Goal: Transaction & Acquisition: Purchase product/service

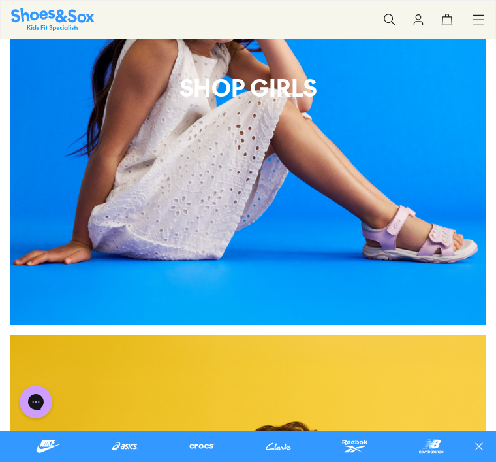
click at [210, 146] on div "Shop Girls" at bounding box center [247, 86] width 475 height 475
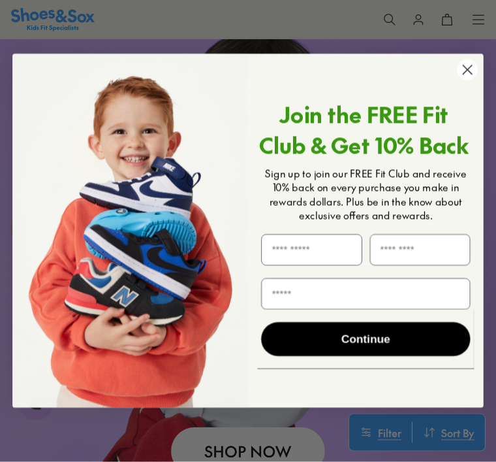
scroll to position [1647, 0]
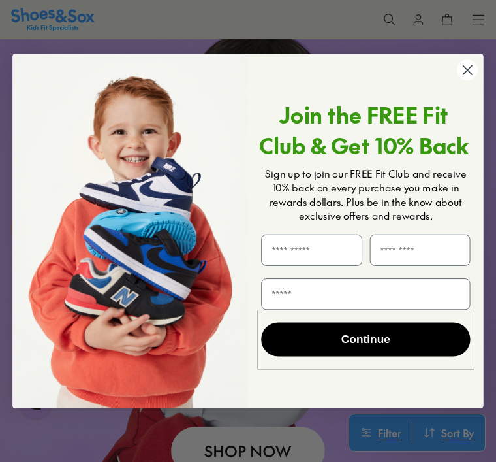
click at [471, 80] on circle "Close dialog" at bounding box center [467, 69] width 21 height 21
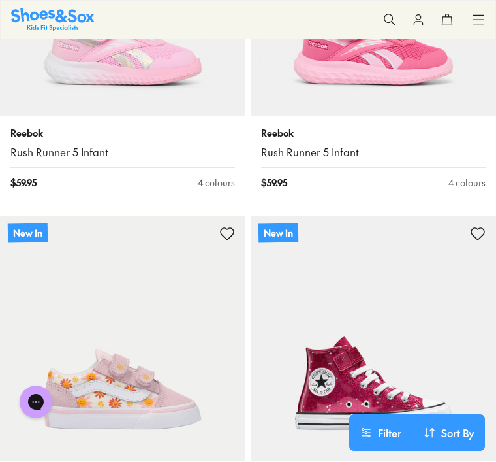
scroll to position [3343, 0]
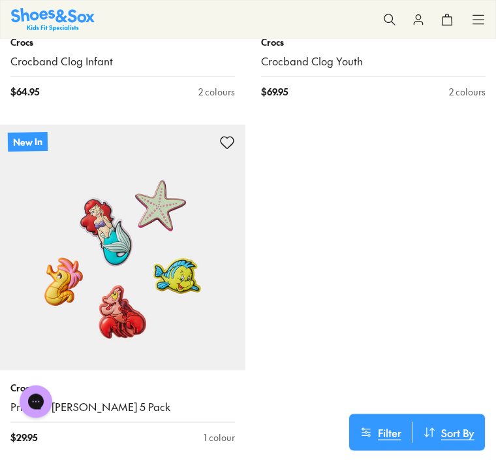
scroll to position [1194, 0]
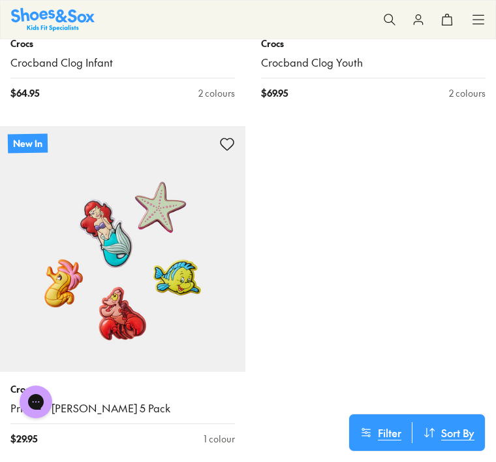
click at [390, 16] on icon at bounding box center [389, 19] width 13 height 13
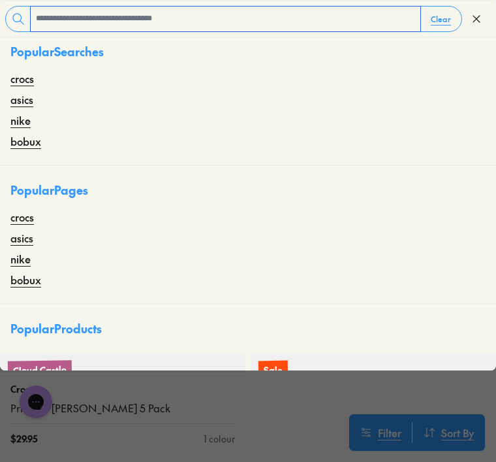
click at [50, 22] on input "text" at bounding box center [226, 19] width 390 height 25
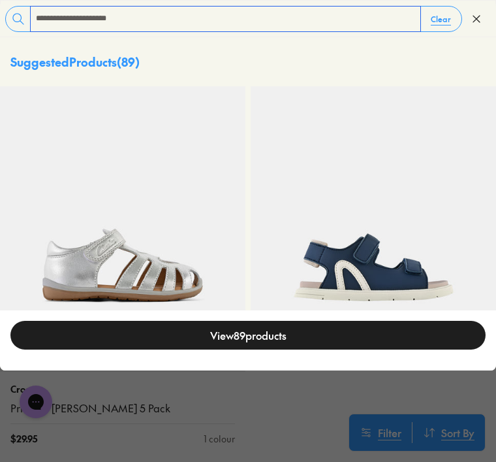
type input "**********"
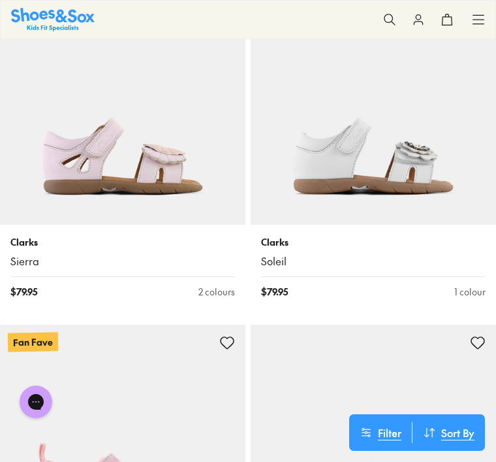
scroll to position [4231, 0]
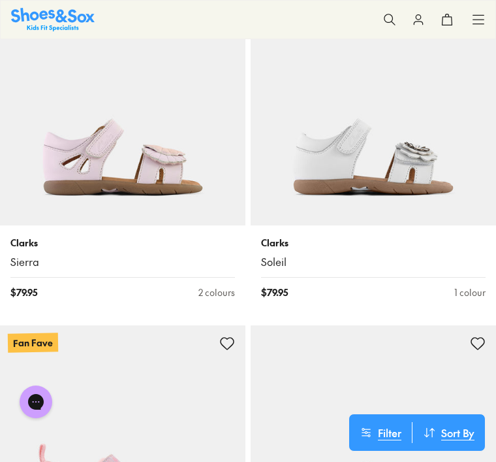
click at [164, 133] on img at bounding box center [123, 103] width 246 height 246
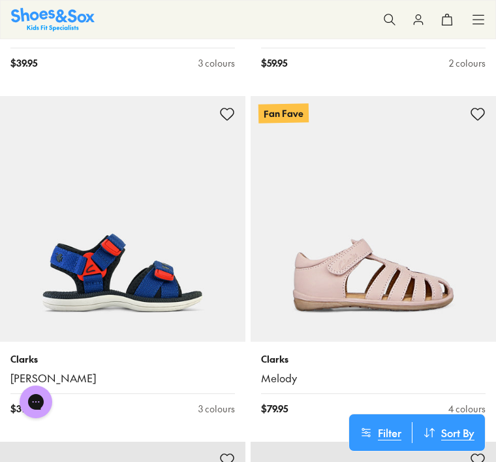
scroll to position [6188, 0]
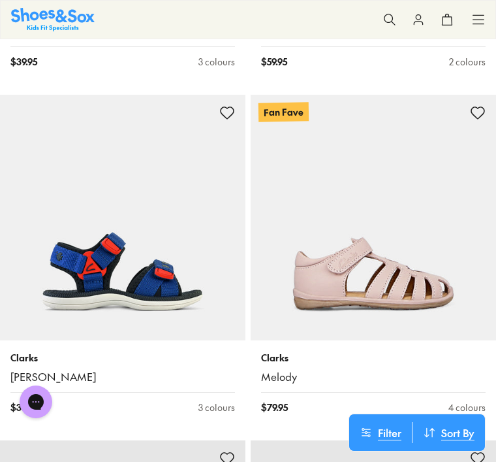
click at [422, 247] on img at bounding box center [374, 218] width 246 height 246
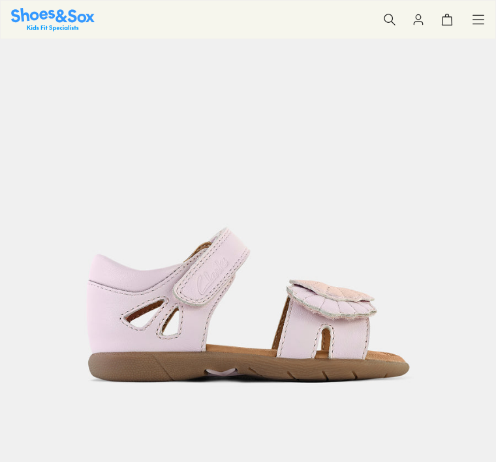
scroll to position [124, 0]
select select "*"
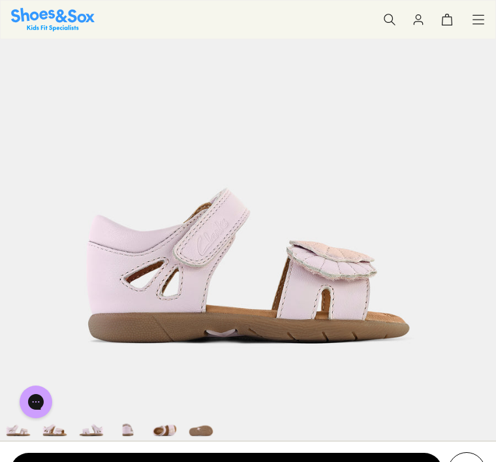
scroll to position [187, 0]
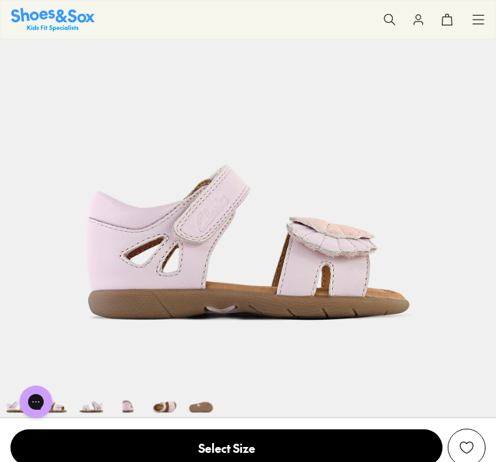
click at [174, 405] on img at bounding box center [164, 398] width 37 height 37
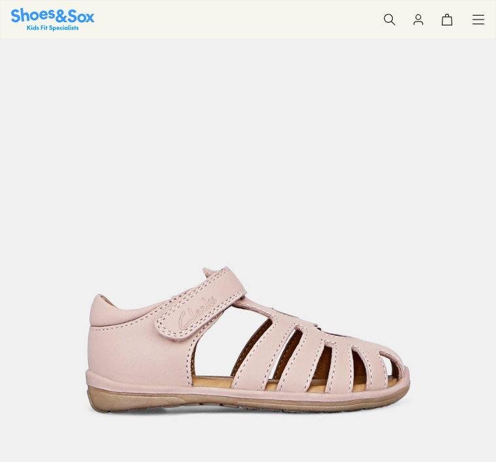
select select "*"
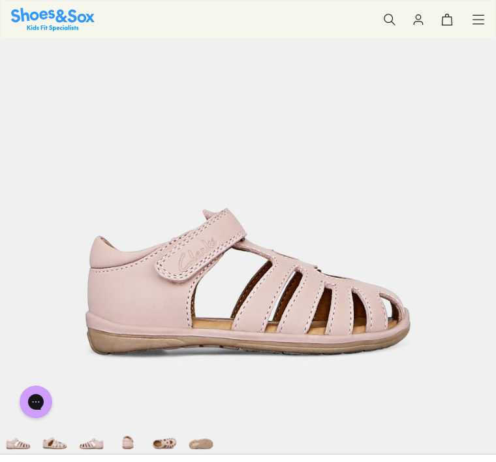
scroll to position [151, 0]
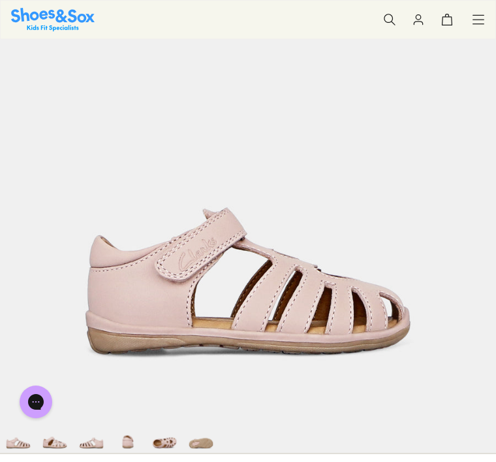
click at [134, 439] on img at bounding box center [128, 434] width 37 height 37
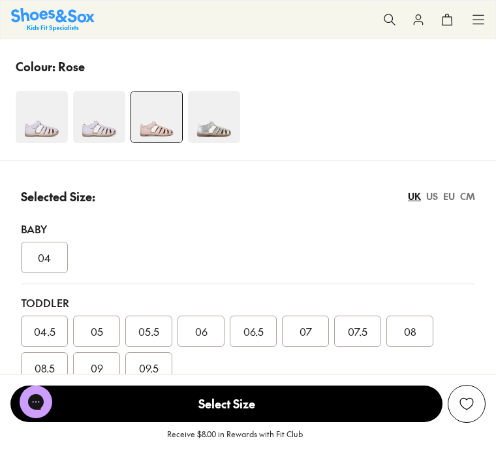
scroll to position [706, 0]
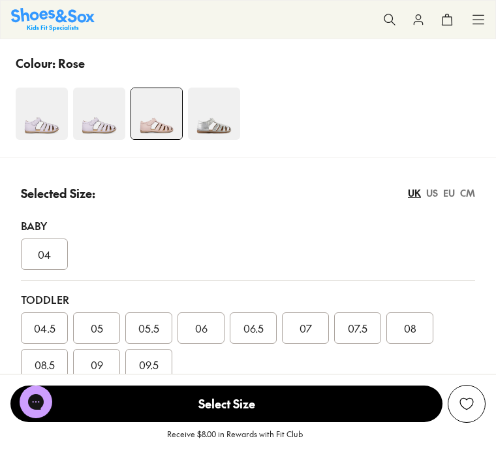
click at [110, 117] on img at bounding box center [99, 113] width 52 height 52
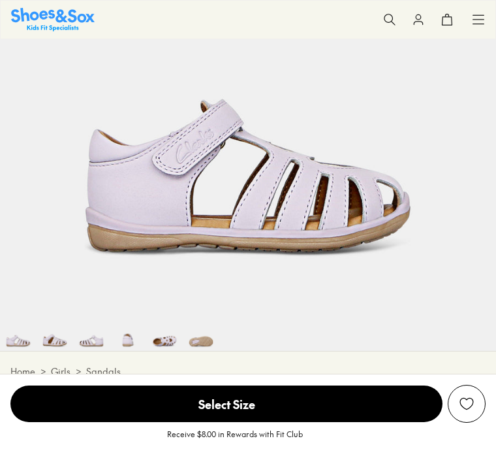
select select "*"
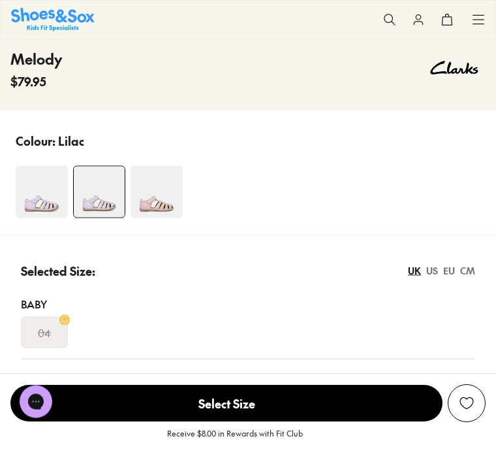
scroll to position [588, 0]
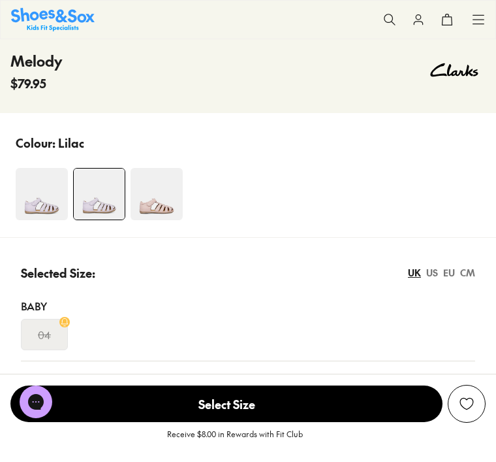
click at [161, 206] on img at bounding box center [157, 194] width 52 height 52
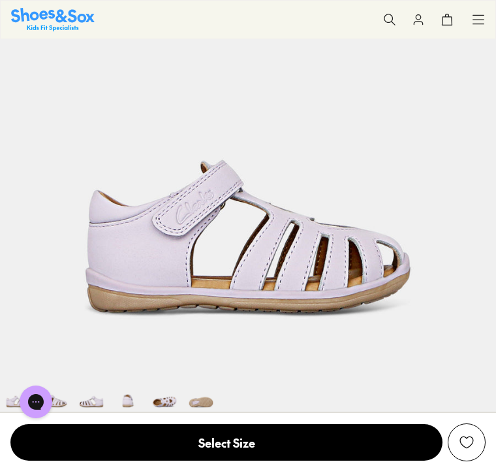
scroll to position [154, 0]
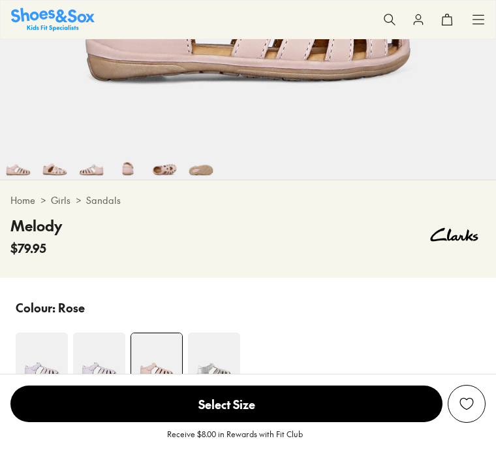
select select "*"
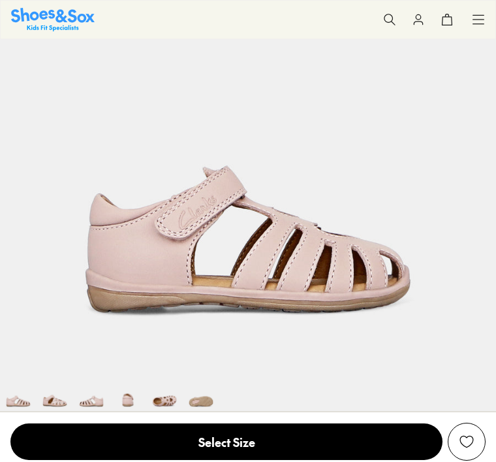
scroll to position [193, 0]
select select "*"
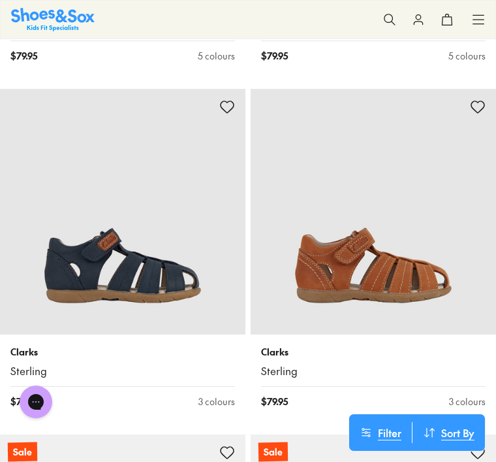
scroll to position [6936, 0]
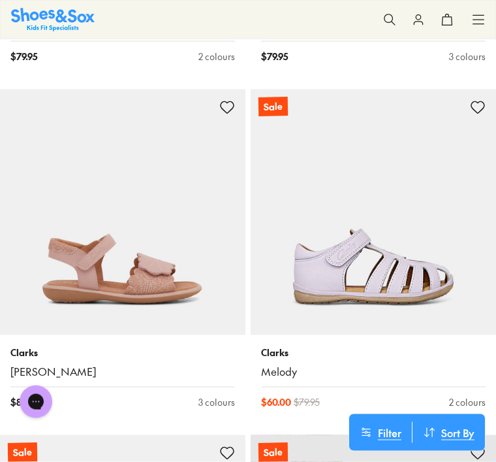
scroll to position [9946, 0]
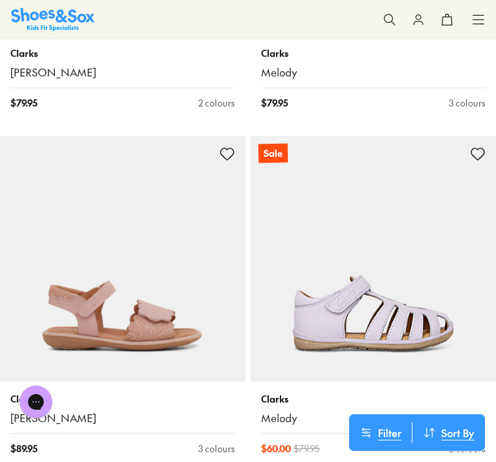
click at [414, 293] on img at bounding box center [374, 259] width 246 height 246
click at [284, 411] on link "Melody" at bounding box center [373, 418] width 225 height 14
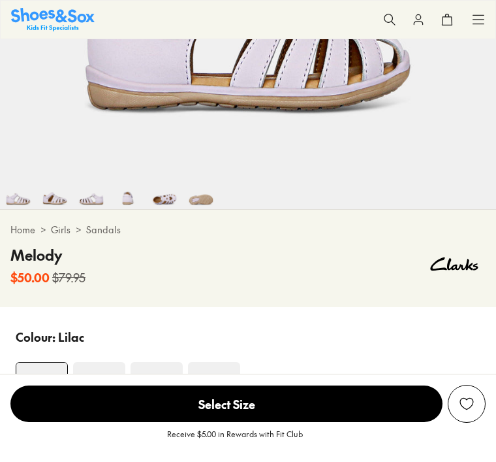
select select "*"
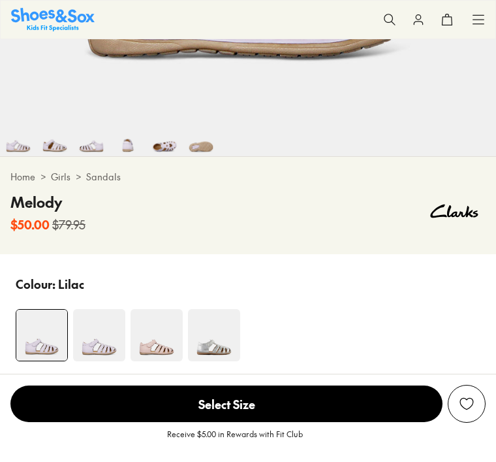
click at [156, 349] on img at bounding box center [157, 335] width 52 height 52
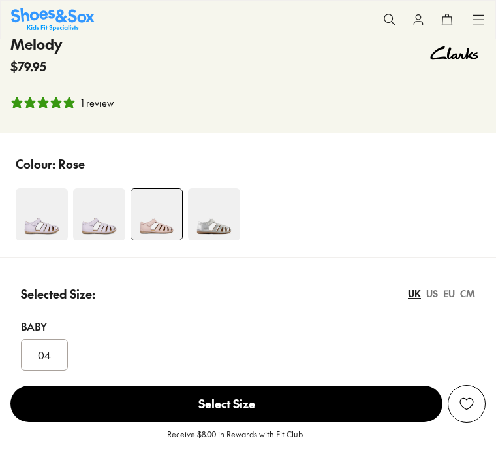
scroll to position [739, 0]
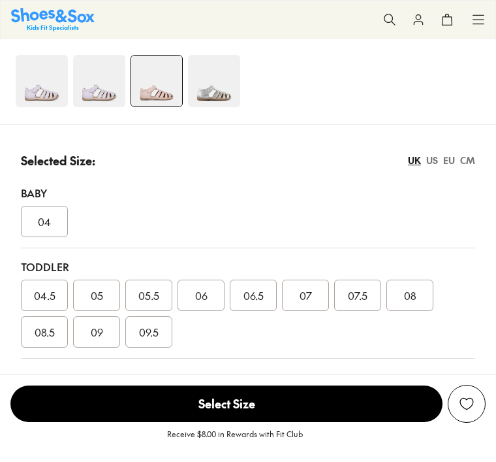
select select "*"
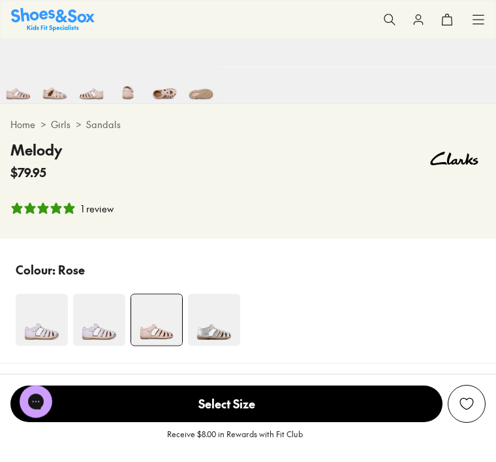
scroll to position [501, 0]
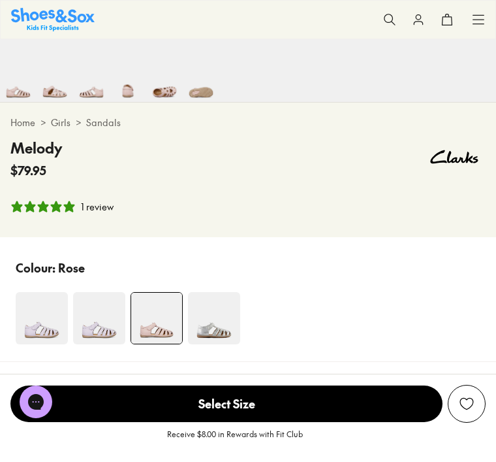
click at [106, 330] on img at bounding box center [99, 318] width 52 height 52
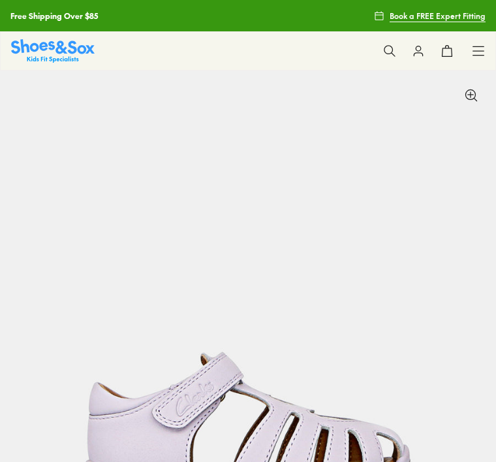
scroll to position [580, 0]
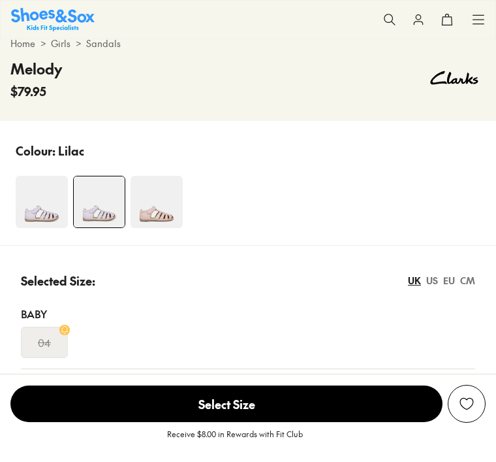
select select "*"
click at [47, 204] on img at bounding box center [42, 202] width 52 height 52
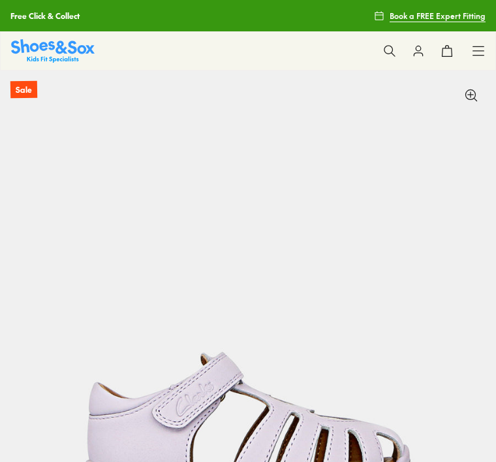
scroll to position [27, 0]
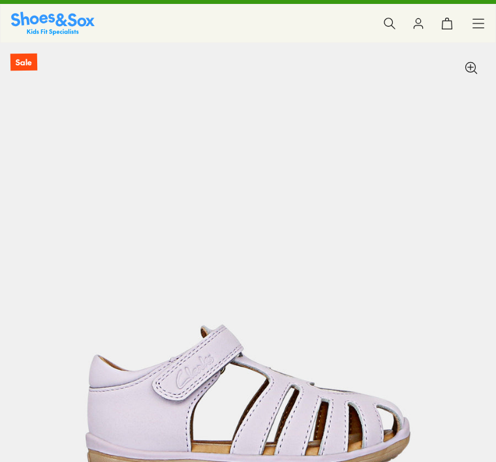
select select "*"
